Goal: Transaction & Acquisition: Purchase product/service

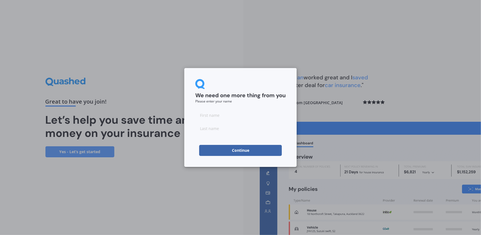
click at [223, 115] on input at bounding box center [240, 115] width 90 height 11
type input "Aydar"
type input "Kyzyl-ool"
click at [215, 106] on form "We need one more thing from you Please enter your name [PERSON_NAME]-ool Contin…" at bounding box center [240, 117] width 90 height 77
click at [238, 148] on button "Continue" at bounding box center [240, 150] width 83 height 11
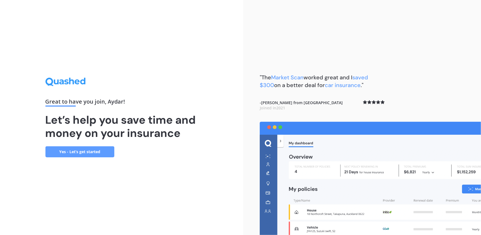
click at [87, 154] on link "Yes - Let’s get started" at bounding box center [79, 151] width 69 height 11
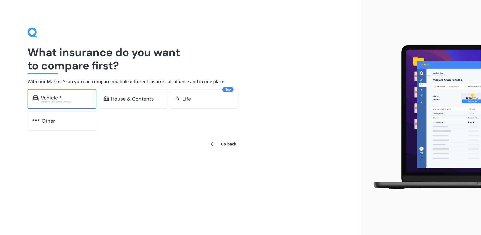
click at [74, 101] on div "Excludes commercial vehicles" at bounding box center [66, 102] width 51 height 2
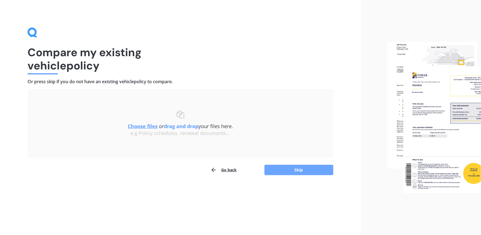
click at [297, 173] on button "Skip" at bounding box center [299, 170] width 69 height 10
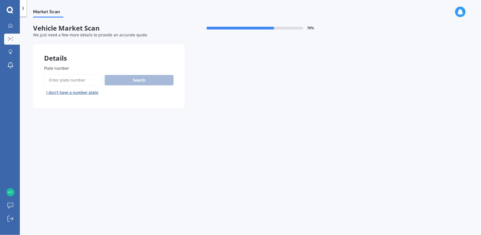
click at [69, 80] on input "Plate number" at bounding box center [73, 80] width 58 height 12
type input "mzl250"
click at [147, 82] on button "Search" at bounding box center [139, 80] width 69 height 10
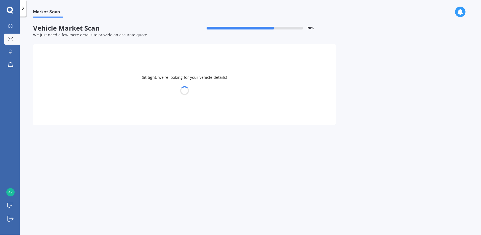
select select "HONDA"
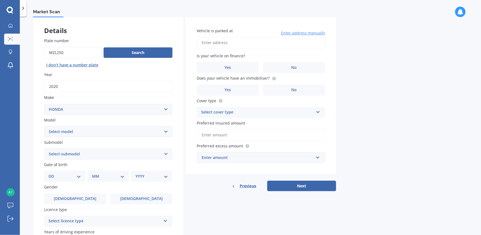
scroll to position [55, 0]
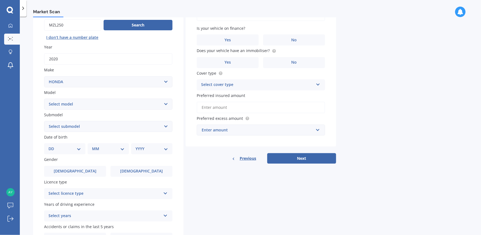
click at [73, 105] on select "Select model Accord Acty Acura Airwave Ascot Avancier Beat Capa City Civic Conc…" at bounding box center [108, 104] width 128 height 11
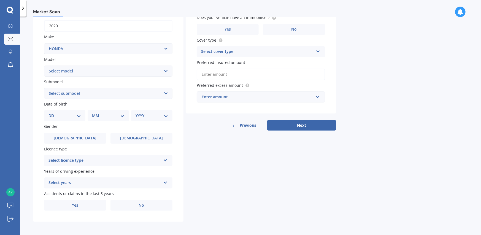
click at [78, 70] on select "Select model ACCORD ASCOT BEAT CITY CIVIC CONCERTO CRX INSPIRE INTEGRA LEGEND L…" at bounding box center [108, 71] width 128 height 11
select select "CRV"
click at [44, 66] on select "Select model ACCORD ASCOT BEAT CITY CIVIC CONCERTO CRX INSPIRE INTEGRA LEGEND L…" at bounding box center [108, 71] width 128 height 11
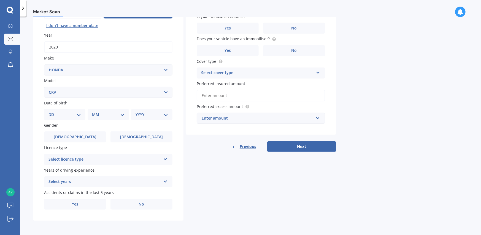
scroll to position [66, 0]
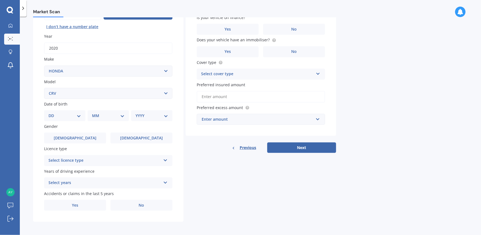
click at [61, 115] on select "DD 01 02 03 04 05 06 07 08 09 10 11 12 13 14 15 16 17 18 19 20 21 22 23 24 25 2…" at bounding box center [65, 116] width 33 height 6
select select "06"
click at [53, 113] on select "DD 01 02 03 04 05 06 07 08 09 10 11 12 13 14 15 16 17 18 19 20 21 22 23 24 25 2…" at bounding box center [65, 116] width 33 height 6
click at [102, 113] on select "MM 01 02 03 04 05 06 07 08 09 10 11 12" at bounding box center [109, 116] width 30 height 6
select select "12"
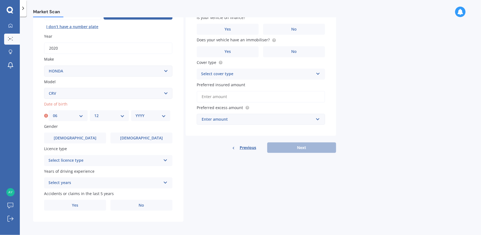
click at [94, 113] on select "MM 01 02 03 04 05 06 07 08 09 10 11 12" at bounding box center [109, 116] width 30 height 6
click at [143, 114] on select "YYYY 2025 2024 2023 2022 2021 2020 2019 2018 2017 2016 2015 2014 2013 2012 2011…" at bounding box center [151, 116] width 30 height 6
select select "1978"
click at [136, 113] on select "YYYY 2025 2024 2023 2022 2021 2020 2019 2018 2017 2016 2015 2014 2013 2012 2011…" at bounding box center [151, 116] width 30 height 6
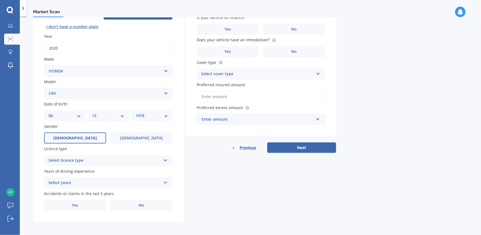
click at [67, 135] on label "[DEMOGRAPHIC_DATA]" at bounding box center [75, 138] width 62 height 11
click at [0, 0] on input "[DEMOGRAPHIC_DATA]" at bounding box center [0, 0] width 0 height 0
click at [64, 159] on div "Select licence type" at bounding box center [105, 160] width 112 height 7
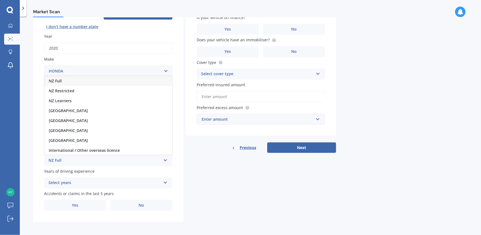
click at [64, 81] on div "NZ Full" at bounding box center [108, 81] width 128 height 10
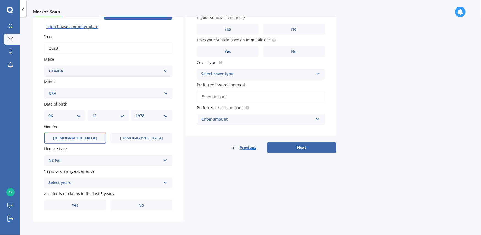
click at [69, 182] on div "Select years" at bounding box center [105, 183] width 112 height 7
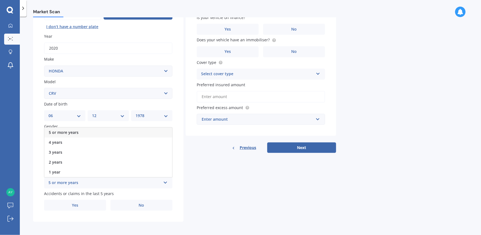
click at [80, 130] on div "5 or more years" at bounding box center [108, 133] width 128 height 10
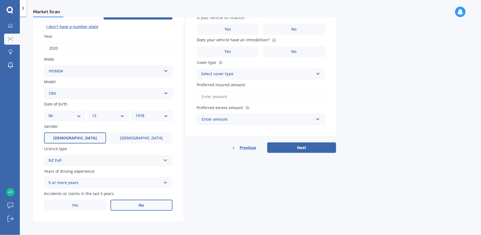
click at [131, 203] on label "No" at bounding box center [142, 205] width 62 height 11
click at [0, 0] on input "No" at bounding box center [0, 0] width 0 height 0
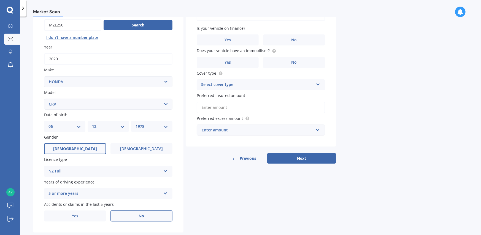
scroll to position [0, 0]
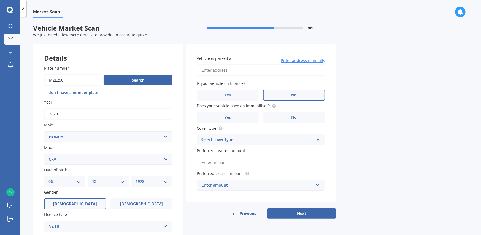
click at [287, 97] on label "No" at bounding box center [294, 95] width 62 height 11
click at [0, 0] on input "No" at bounding box center [0, 0] width 0 height 0
click at [282, 117] on label "No" at bounding box center [294, 117] width 62 height 11
click at [0, 0] on input "No" at bounding box center [0, 0] width 0 height 0
click at [273, 139] on div "Select cover type" at bounding box center [257, 140] width 112 height 7
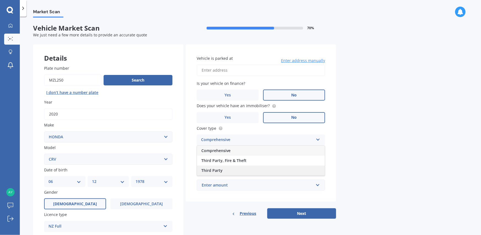
scroll to position [55, 0]
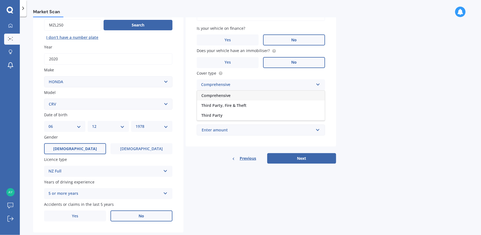
click at [190, 93] on div "Vehicle is parked at Enter address manually Is your vehicle on finance? Yes No …" at bounding box center [261, 68] width 151 height 158
click at [217, 85] on div "Comprehensive" at bounding box center [257, 85] width 112 height 7
click at [216, 96] on span "Comprehensive" at bounding box center [216, 95] width 29 height 5
click at [217, 107] on input "Preferred insured amount" at bounding box center [261, 108] width 128 height 12
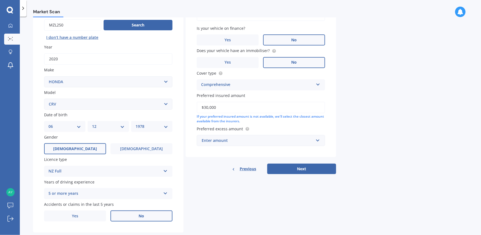
type input "$30,000"
click at [213, 143] on input "text" at bounding box center [259, 140] width 124 height 10
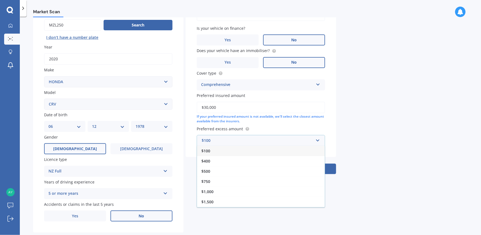
click at [210, 149] on span "$100" at bounding box center [206, 150] width 9 height 5
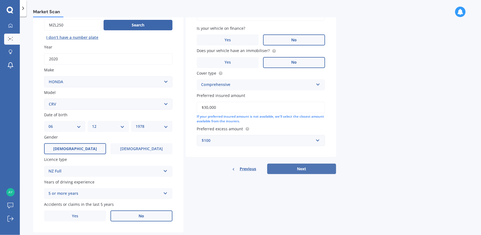
click at [285, 169] on button "Next" at bounding box center [301, 169] width 69 height 10
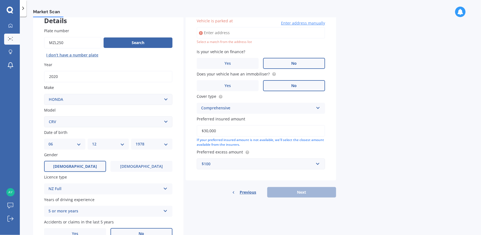
scroll to position [10, 0]
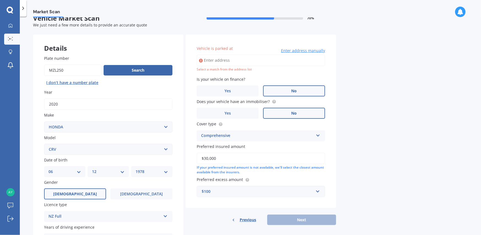
click at [238, 59] on input "Vehicle is parked at" at bounding box center [261, 61] width 128 height 12
type input "[STREET_ADDRESS]"
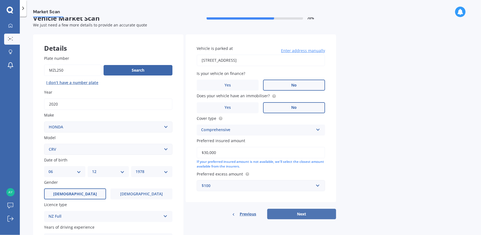
click at [312, 212] on button "Next" at bounding box center [301, 214] width 69 height 10
select select "06"
select select "12"
select select "1978"
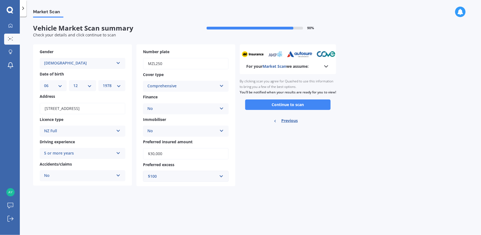
scroll to position [0, 0]
click at [266, 107] on button "Continue to scan" at bounding box center [287, 105] width 85 height 10
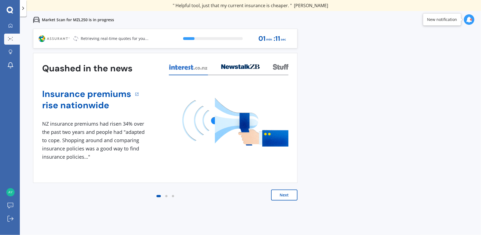
click at [288, 197] on button "Next" at bounding box center [284, 195] width 26 height 11
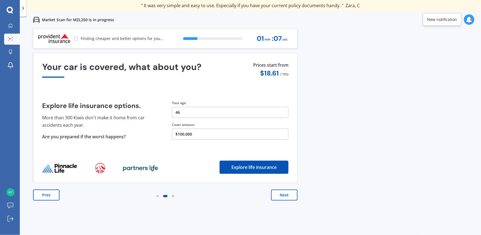
click at [288, 197] on button "Next" at bounding box center [284, 195] width 26 height 11
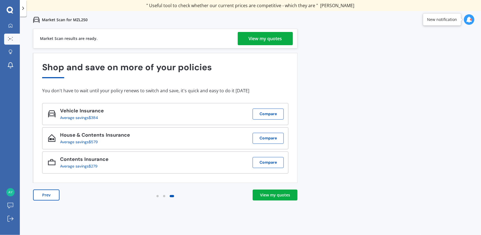
click at [256, 37] on div "View my quotes" at bounding box center [265, 38] width 33 height 13
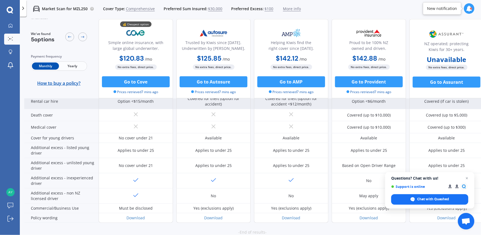
scroll to position [263, 0]
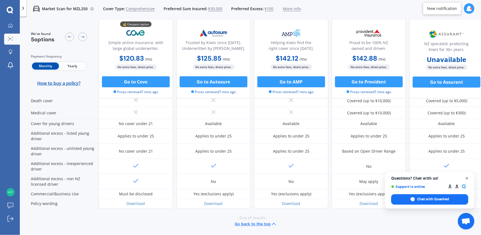
click at [468, 177] on span "Close chat" at bounding box center [467, 178] width 7 height 7
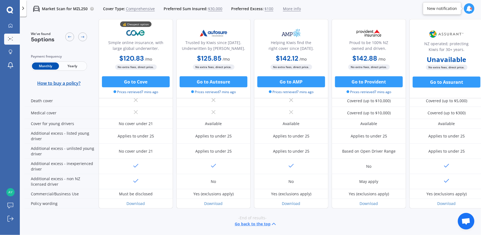
click at [467, 224] on span "Open chat" at bounding box center [466, 222] width 9 height 8
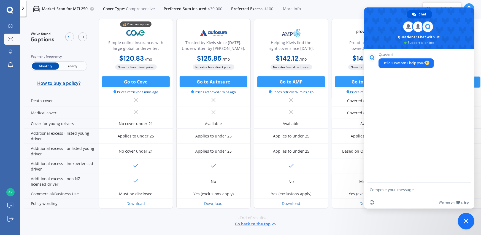
click at [466, 218] on span "Close chat" at bounding box center [466, 221] width 17 height 17
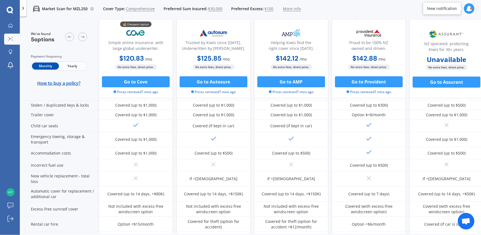
scroll to position [0, 0]
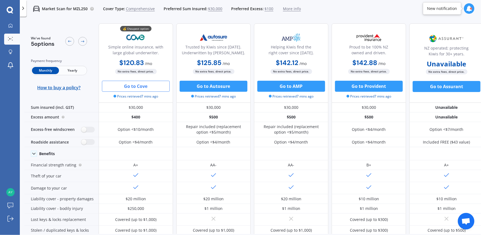
click at [148, 86] on button "Go to Cove" at bounding box center [136, 86] width 68 height 11
